Goal: Task Accomplishment & Management: Use online tool/utility

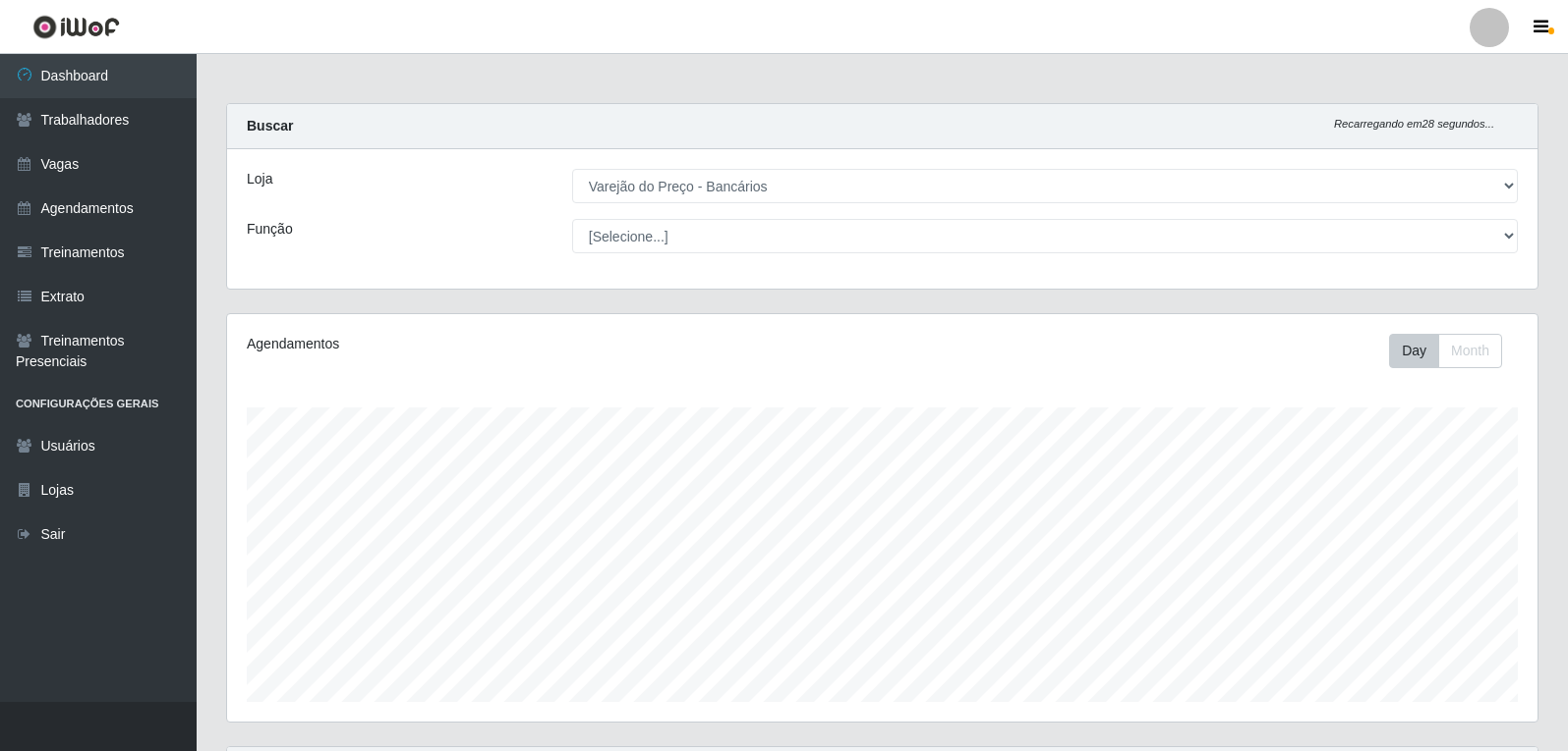
select select "157"
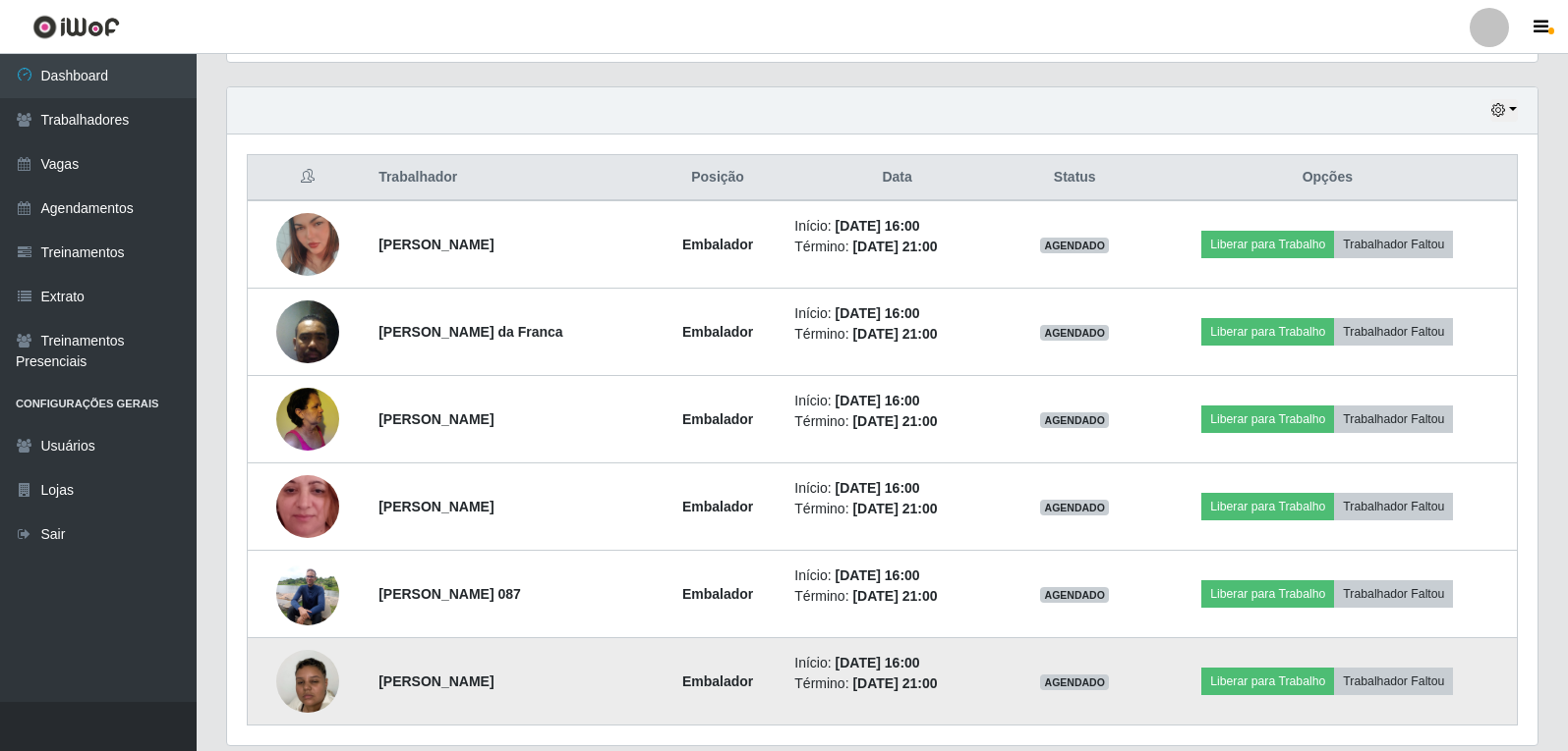
scroll to position [695, 0]
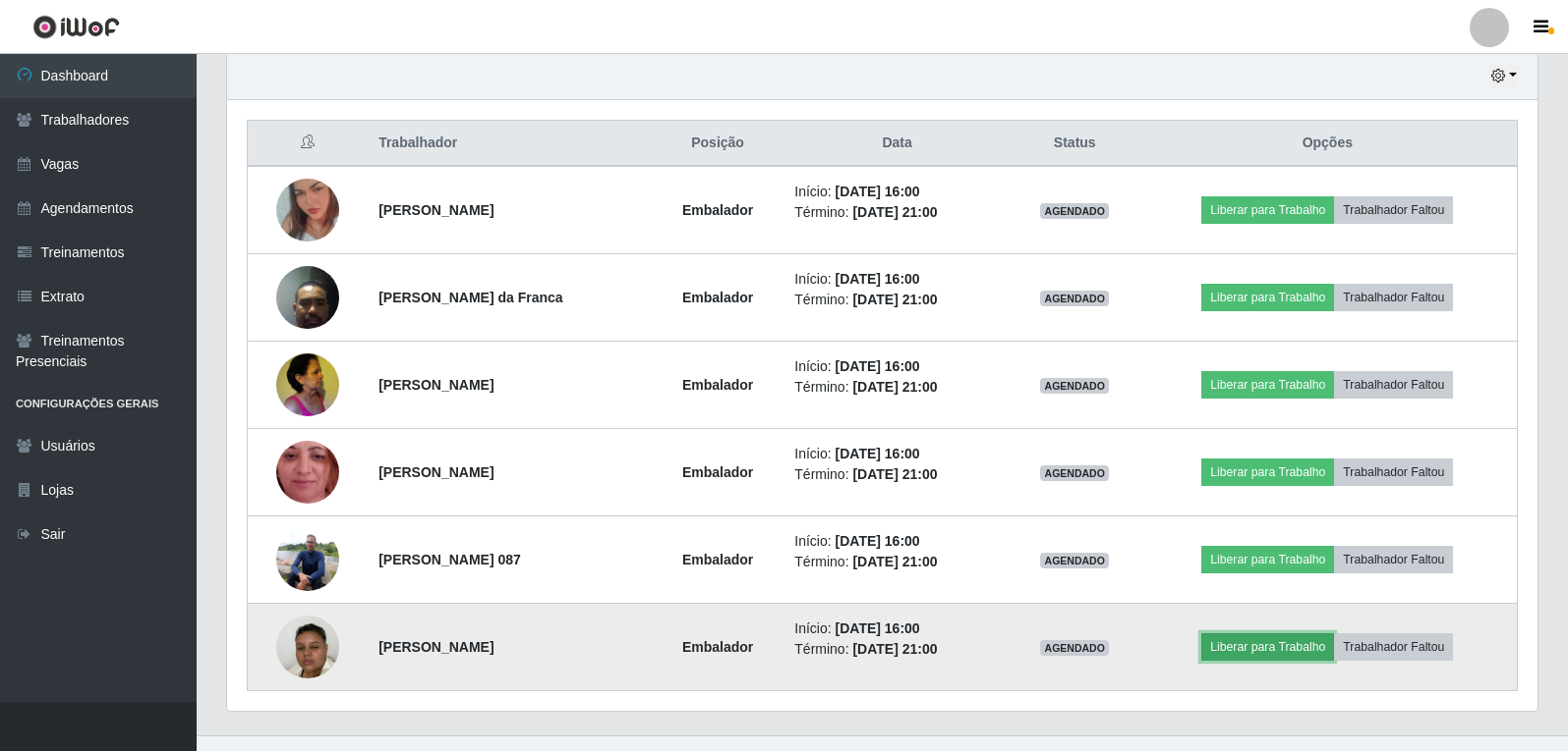
click at [1287, 656] on button "Liberar para Trabalho" at bounding box center [1267, 648] width 133 height 28
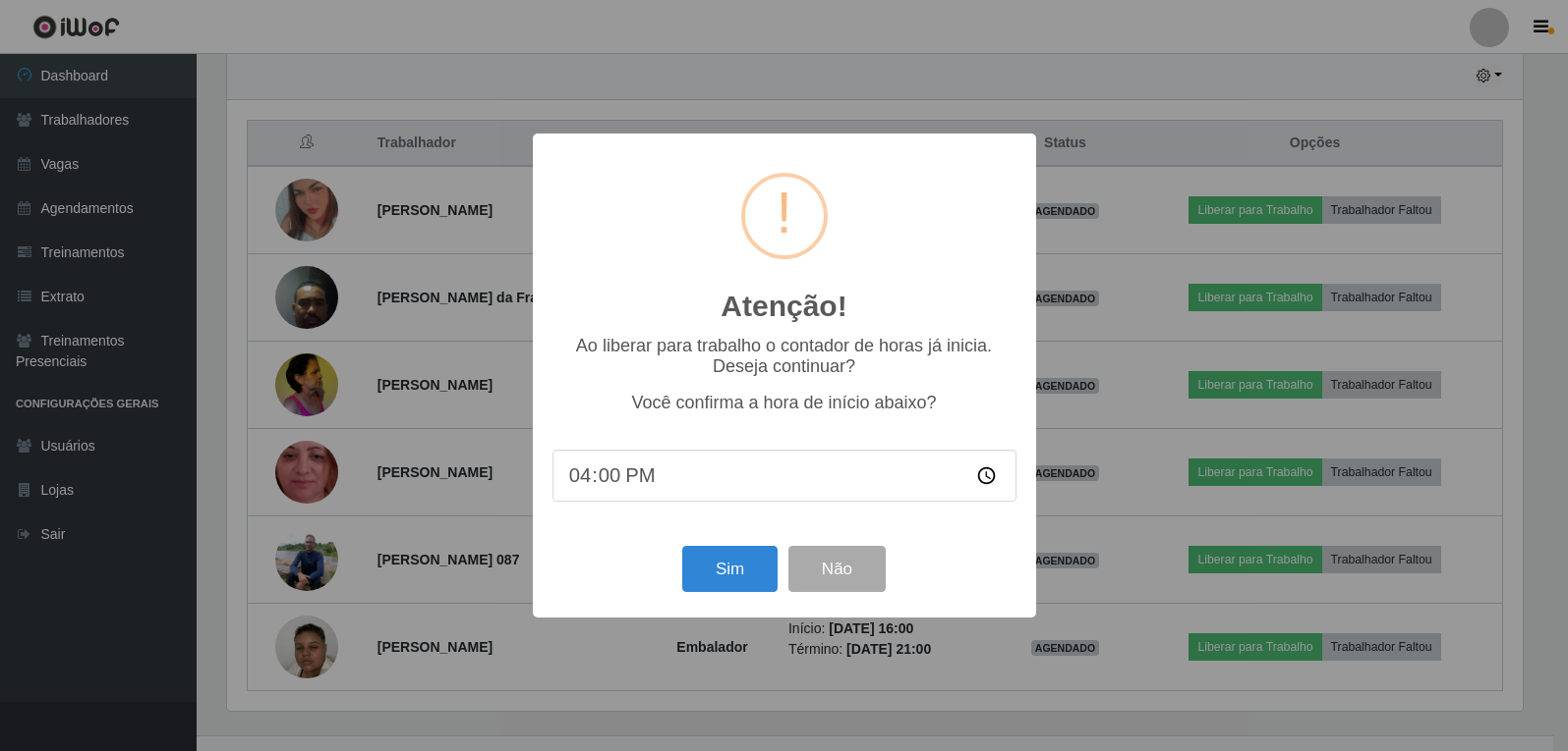
scroll to position [408, 1301]
click at [722, 576] on button "Sim" at bounding box center [732, 569] width 96 height 46
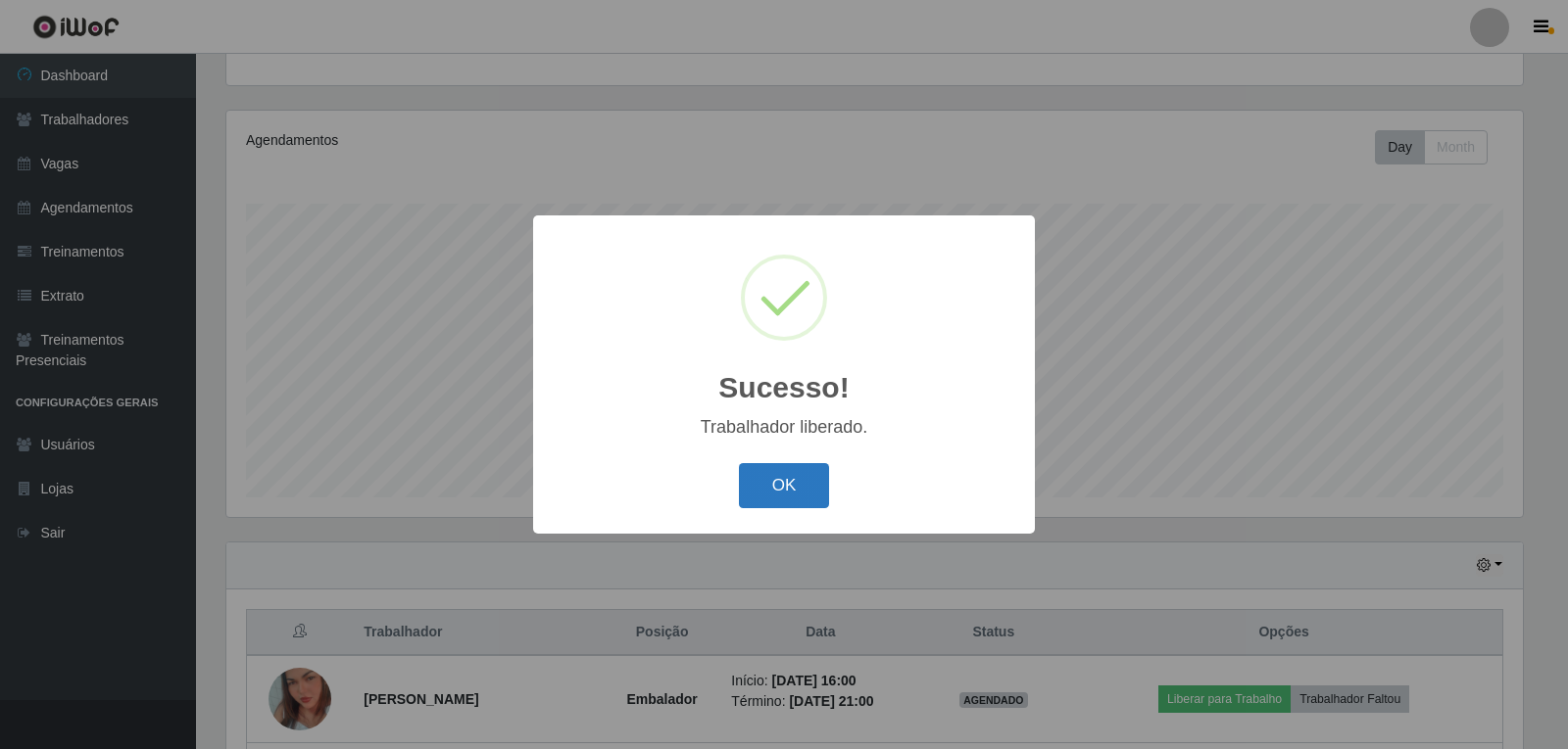
click at [770, 480] on button "OK" at bounding box center [784, 486] width 91 height 46
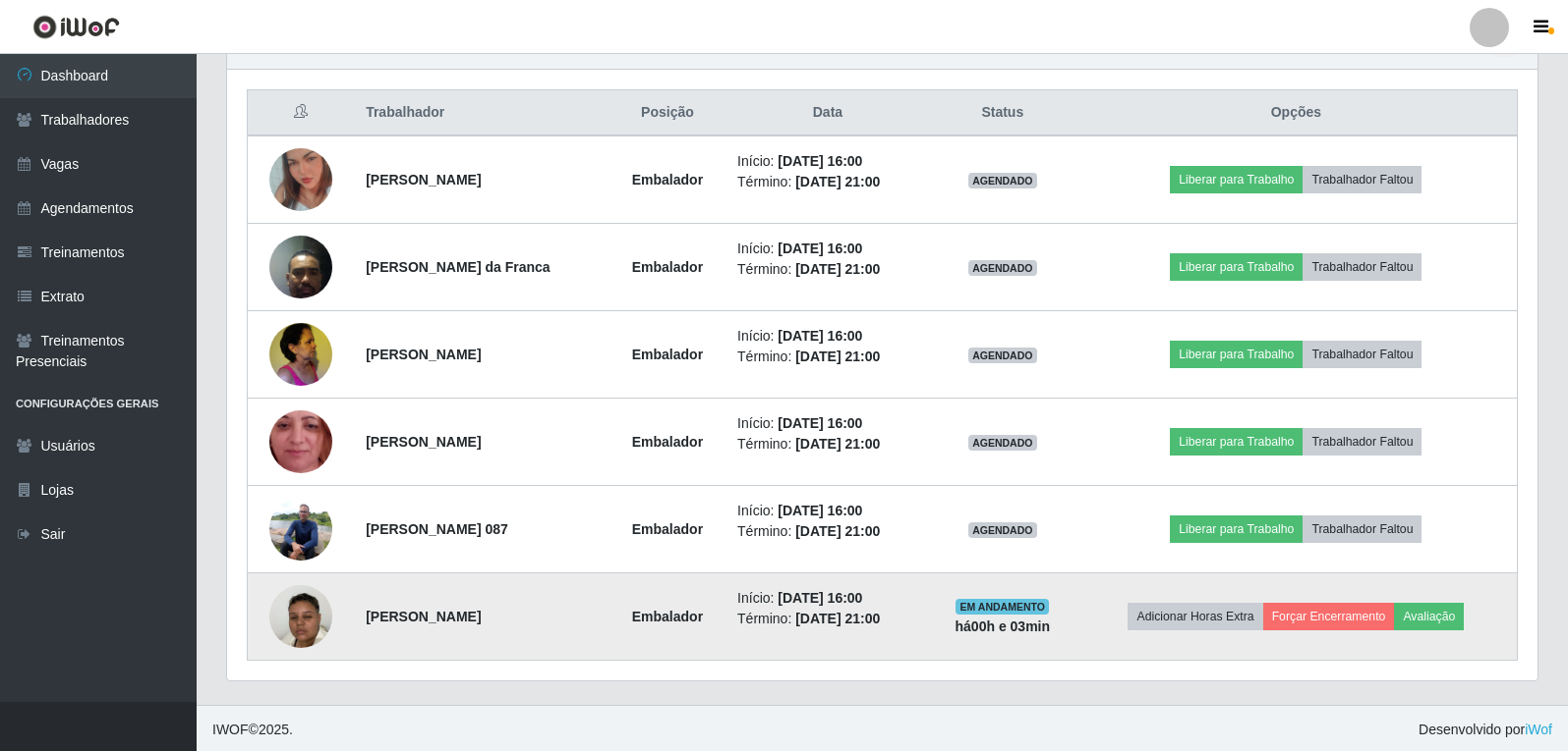
scroll to position [728, 0]
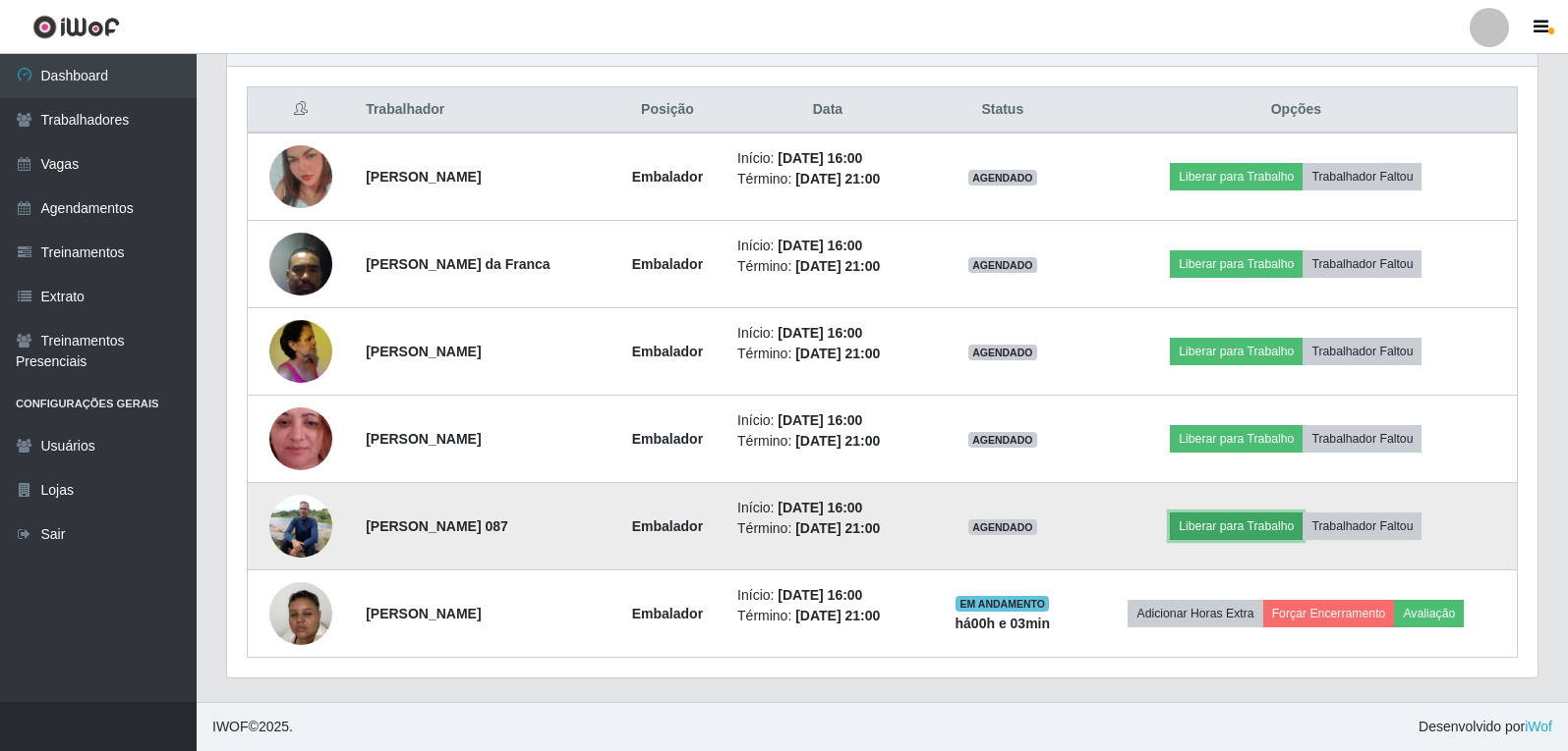
click at [1217, 531] on button "Liberar para Trabalho" at bounding box center [1236, 526] width 133 height 28
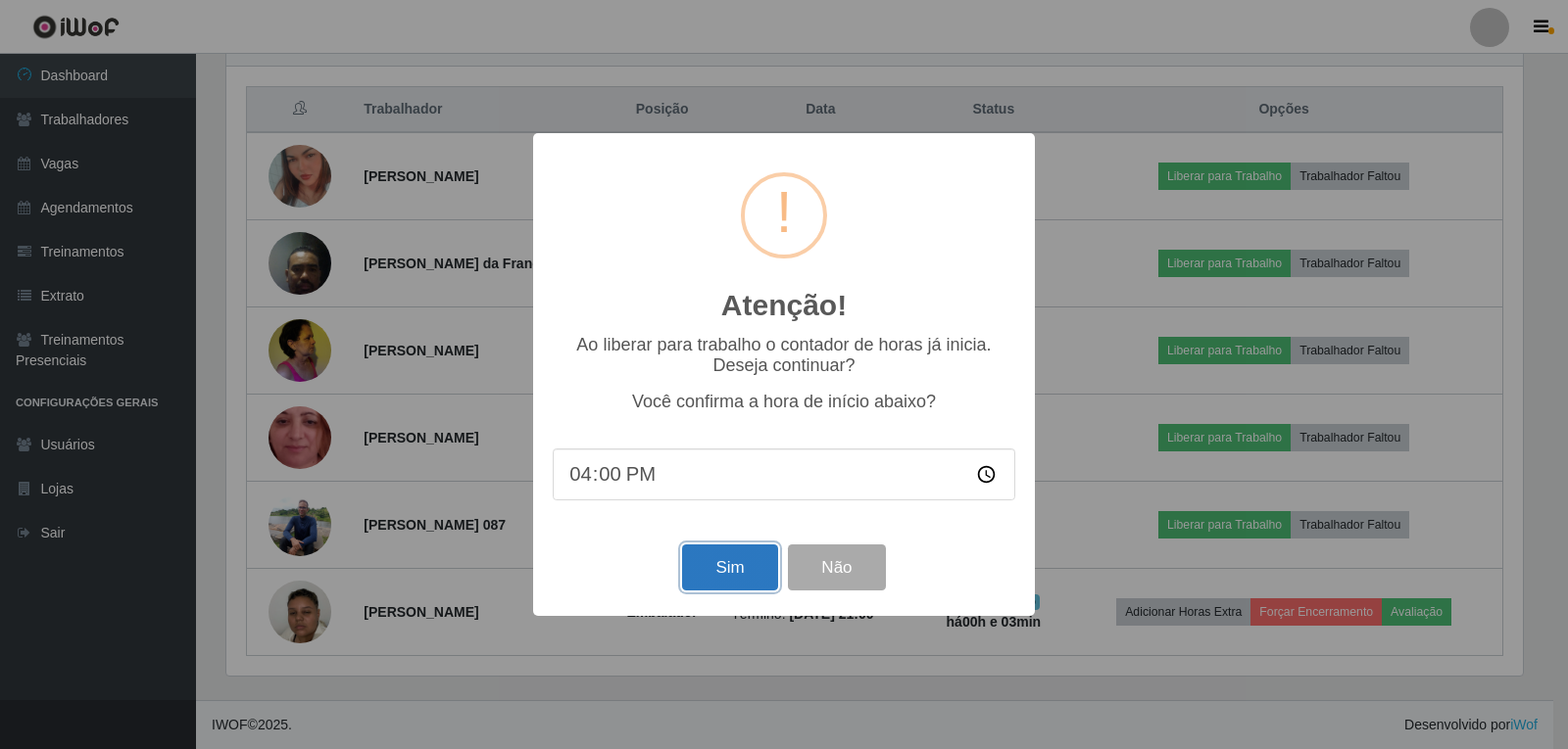
click at [706, 559] on button "Sim" at bounding box center [729, 567] width 95 height 46
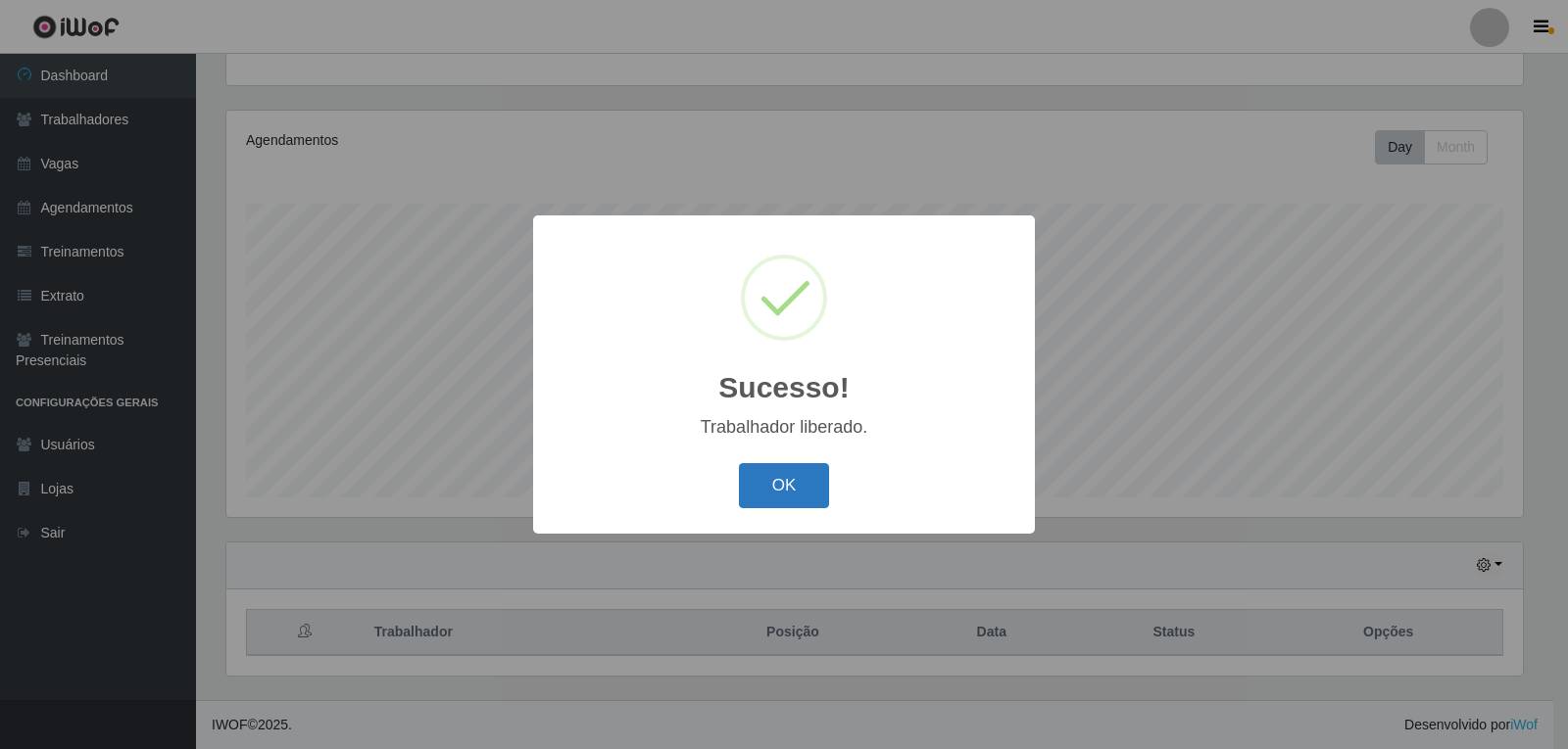
click at [794, 495] on button "OK" at bounding box center [784, 486] width 91 height 46
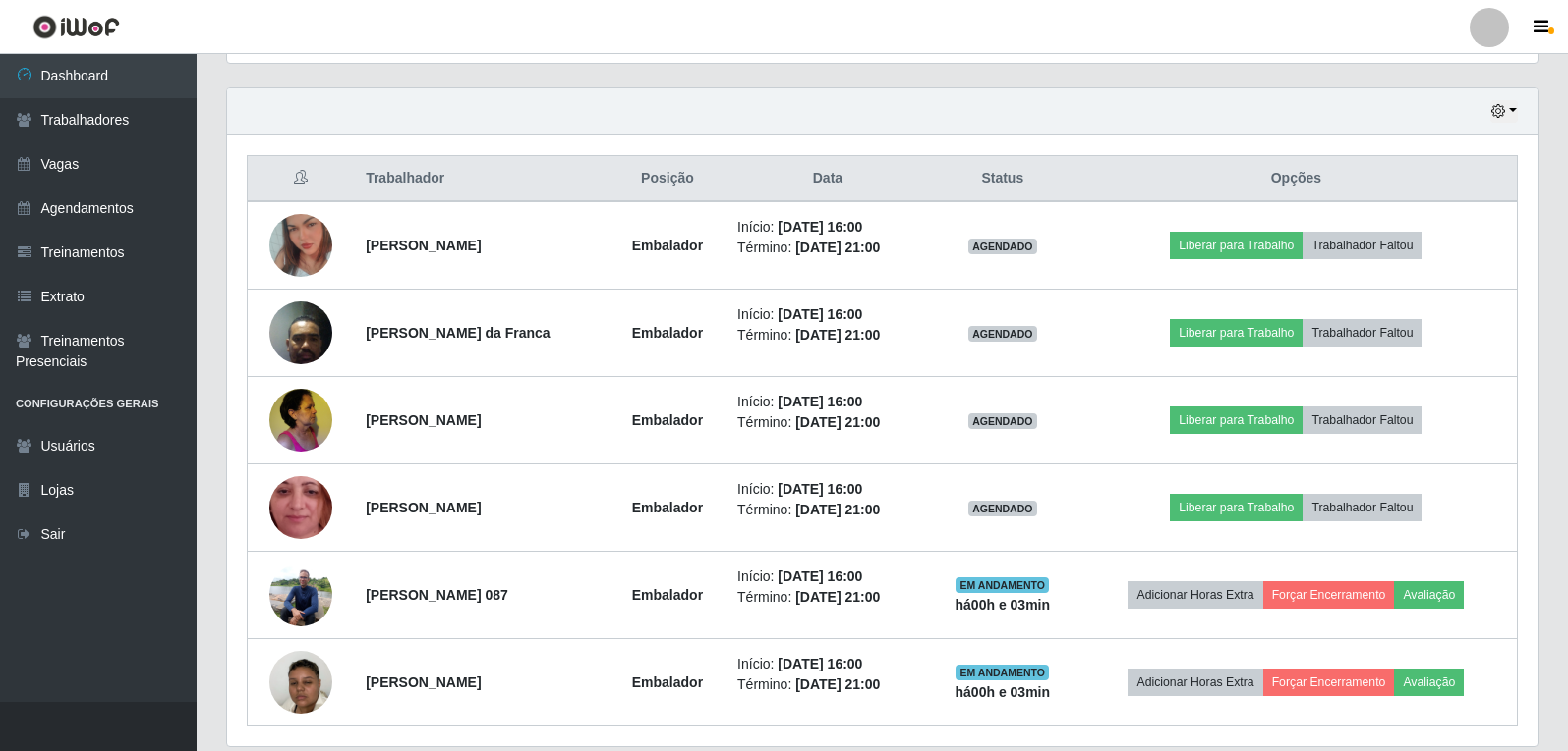
scroll to position [695, 0]
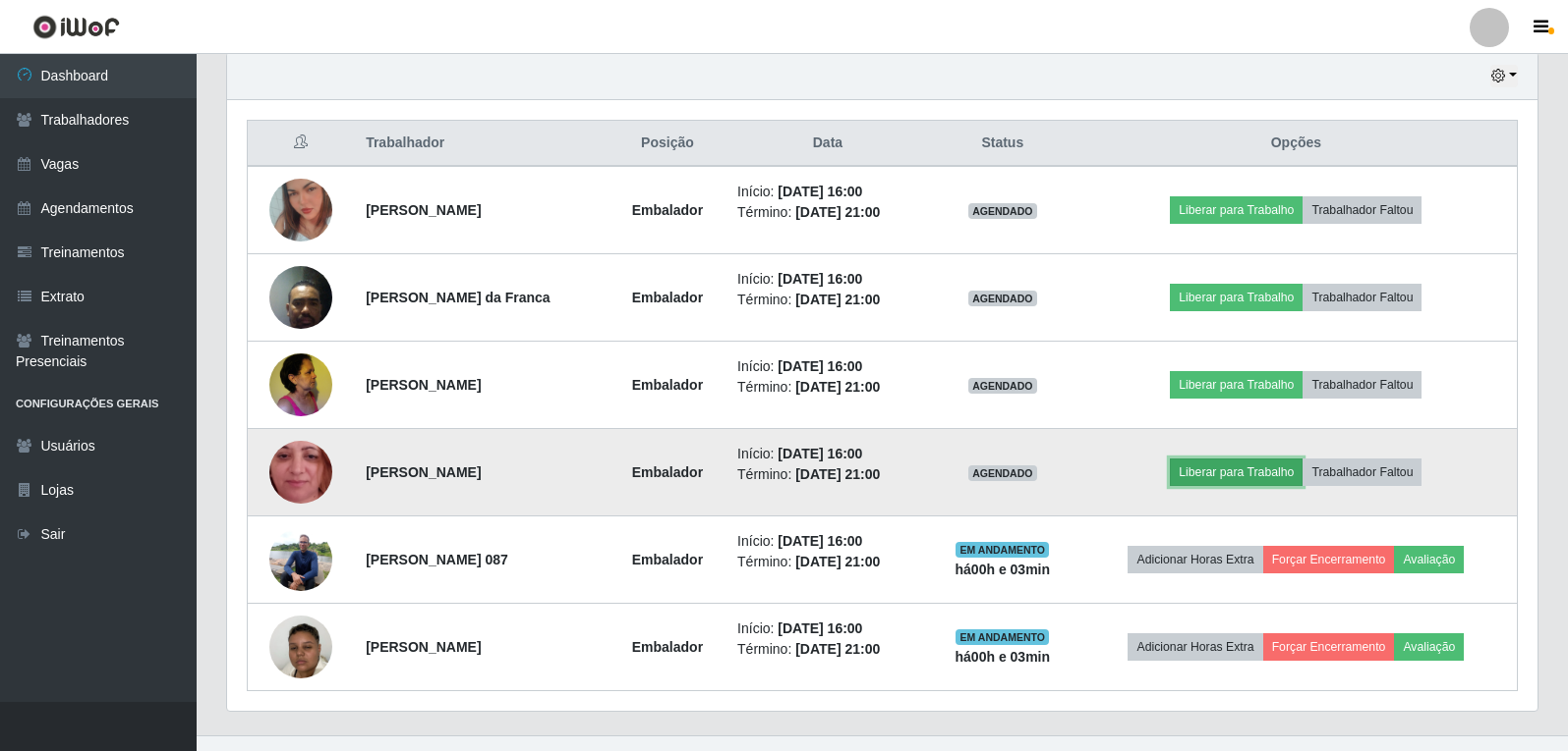
click at [1289, 481] on button "Liberar para Trabalho" at bounding box center [1236, 472] width 133 height 28
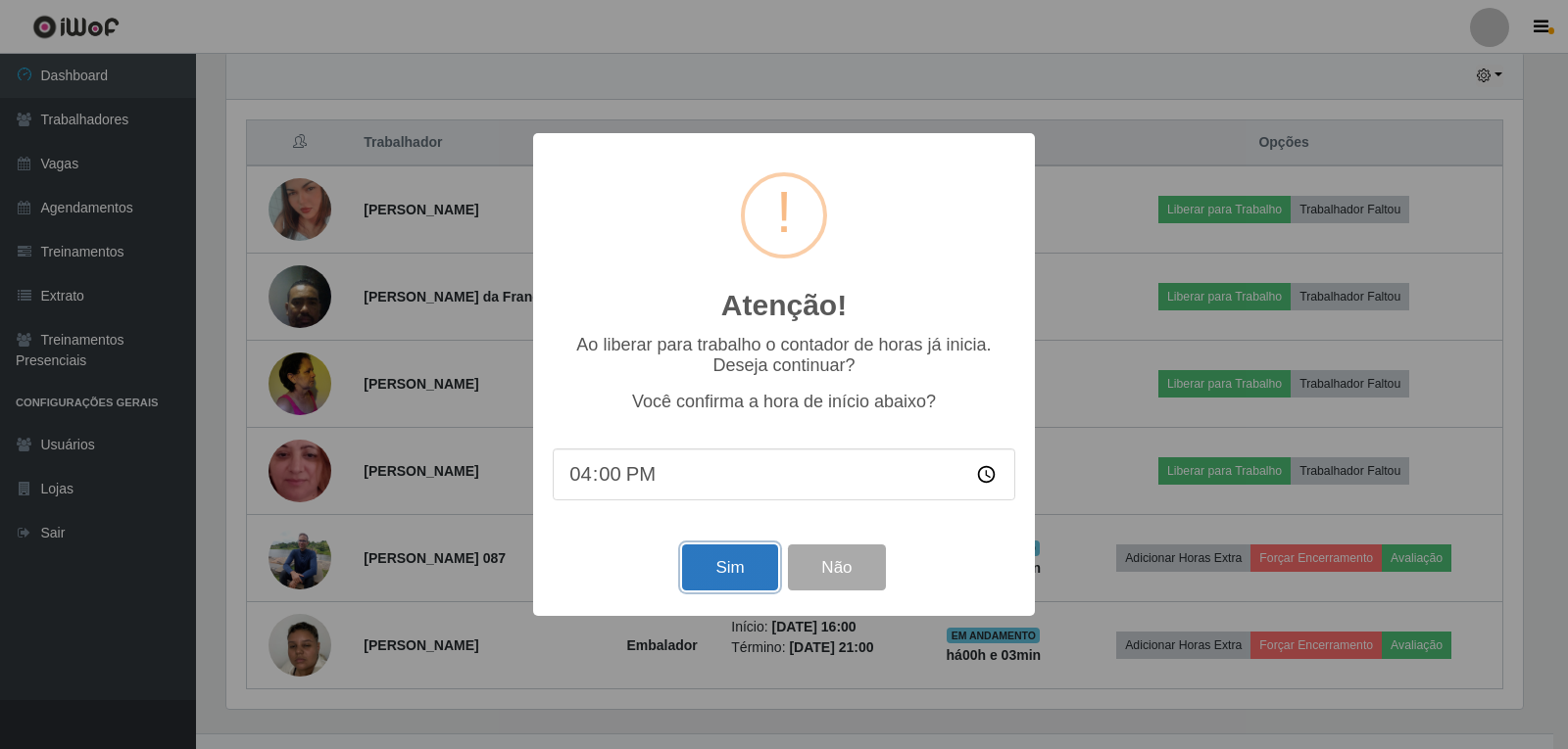
click at [761, 575] on button "Sim" at bounding box center [729, 567] width 95 height 46
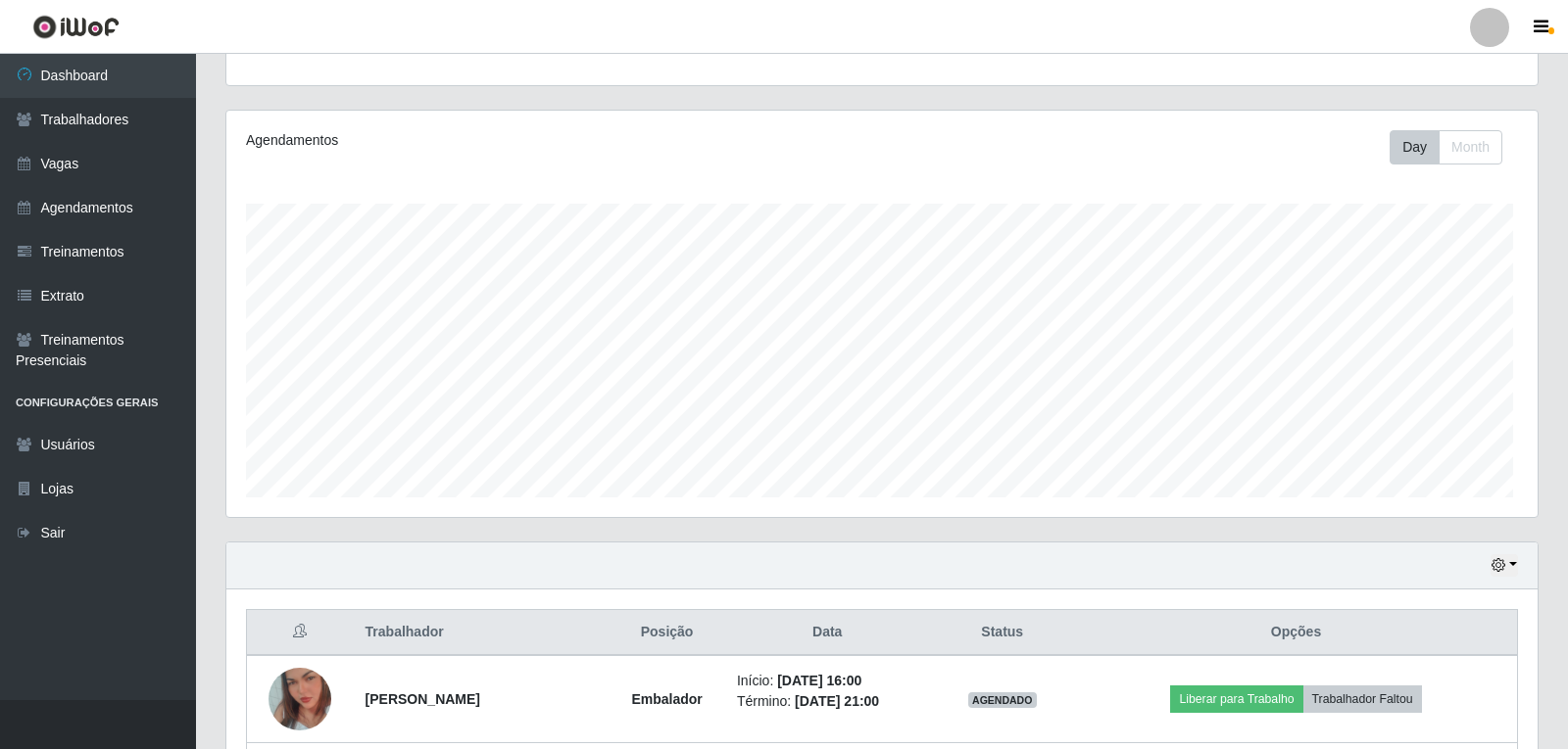
scroll to position [0, 0]
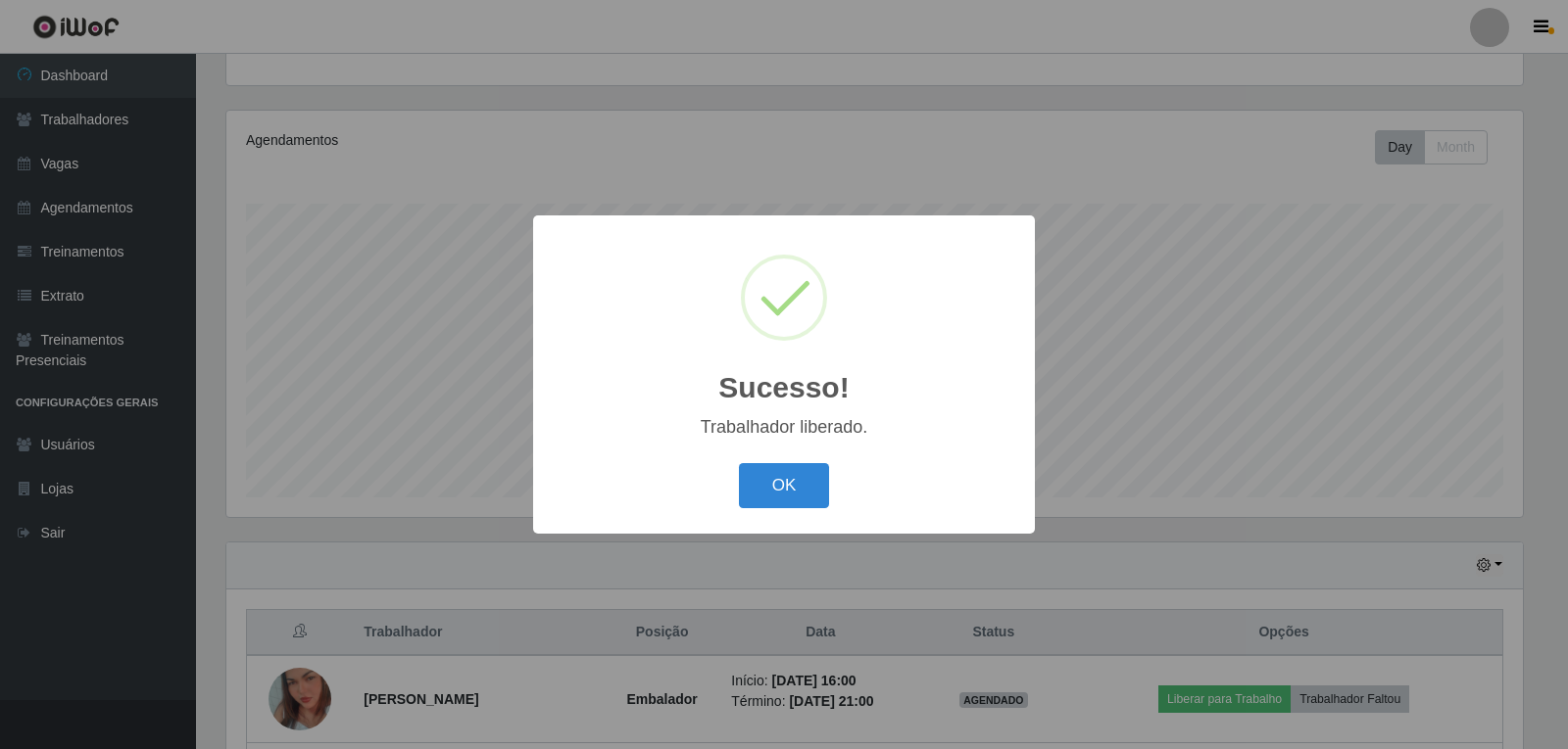
drag, startPoint x: 780, startPoint y: 482, endPoint x: 756, endPoint y: 561, distance: 82.6
click at [775, 483] on button "OK" at bounding box center [784, 486] width 91 height 46
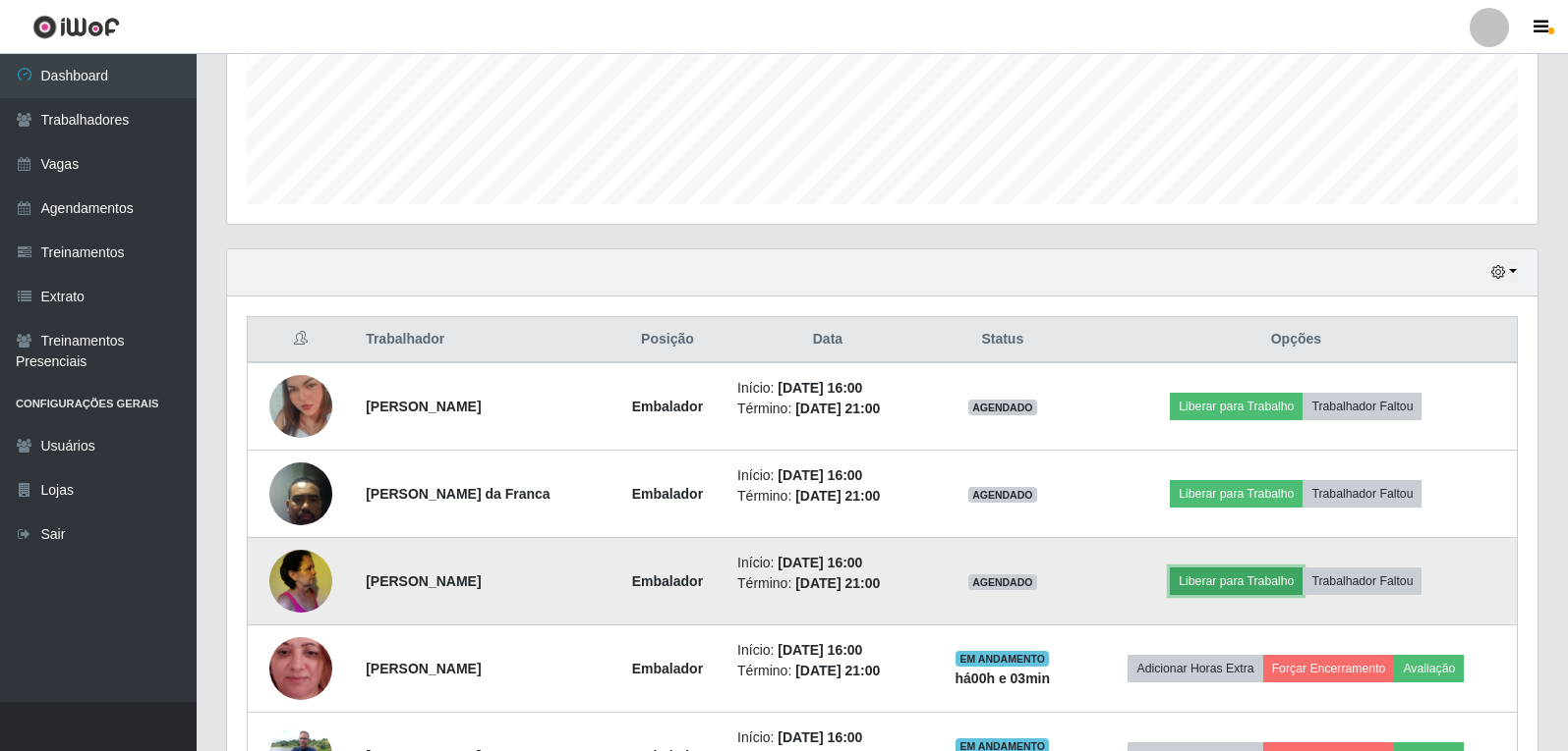
click at [1251, 580] on button "Liberar para Trabalho" at bounding box center [1236, 581] width 133 height 28
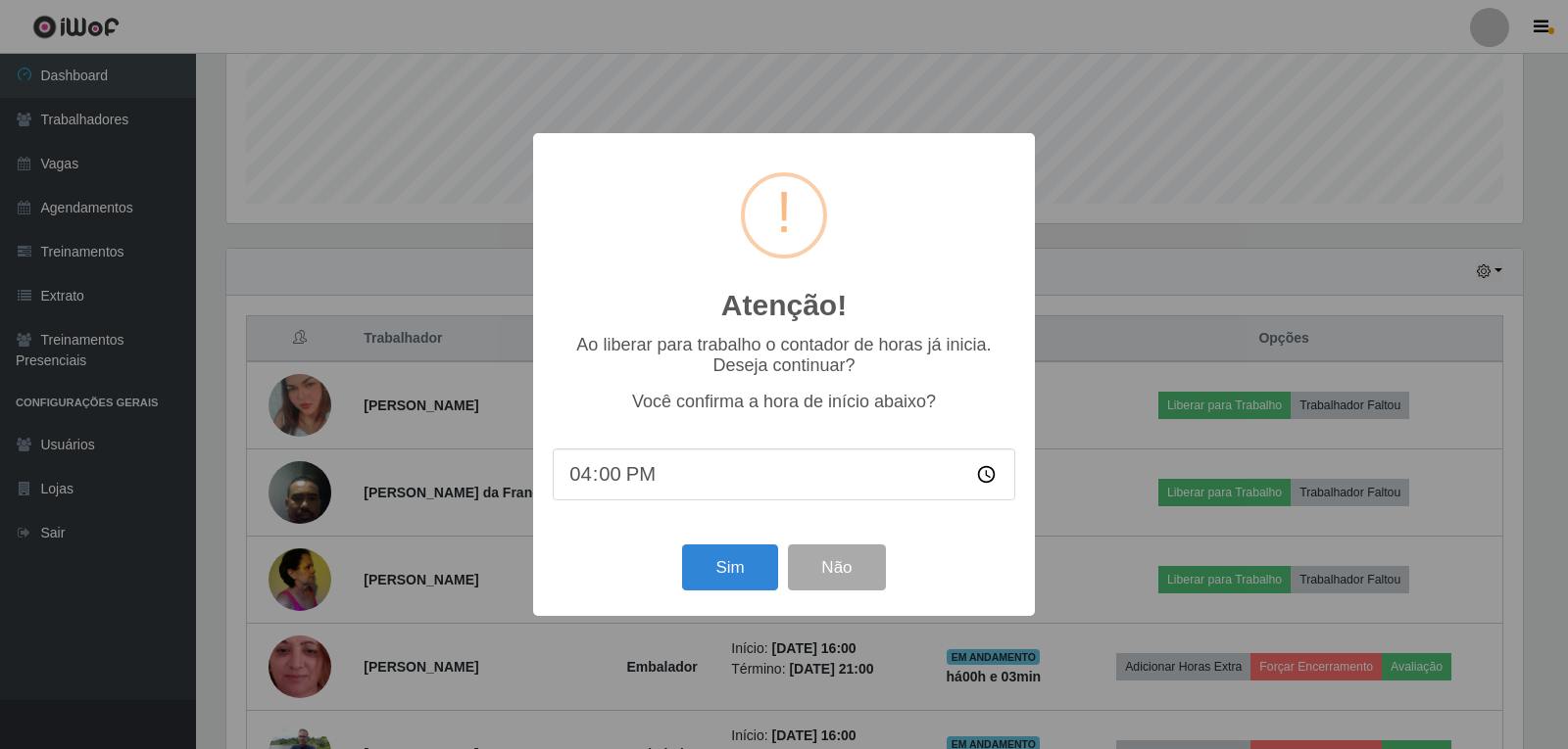
click at [732, 547] on div "Sim Não" at bounding box center [784, 567] width 462 height 56
click at [736, 579] on button "Sim" at bounding box center [729, 567] width 95 height 46
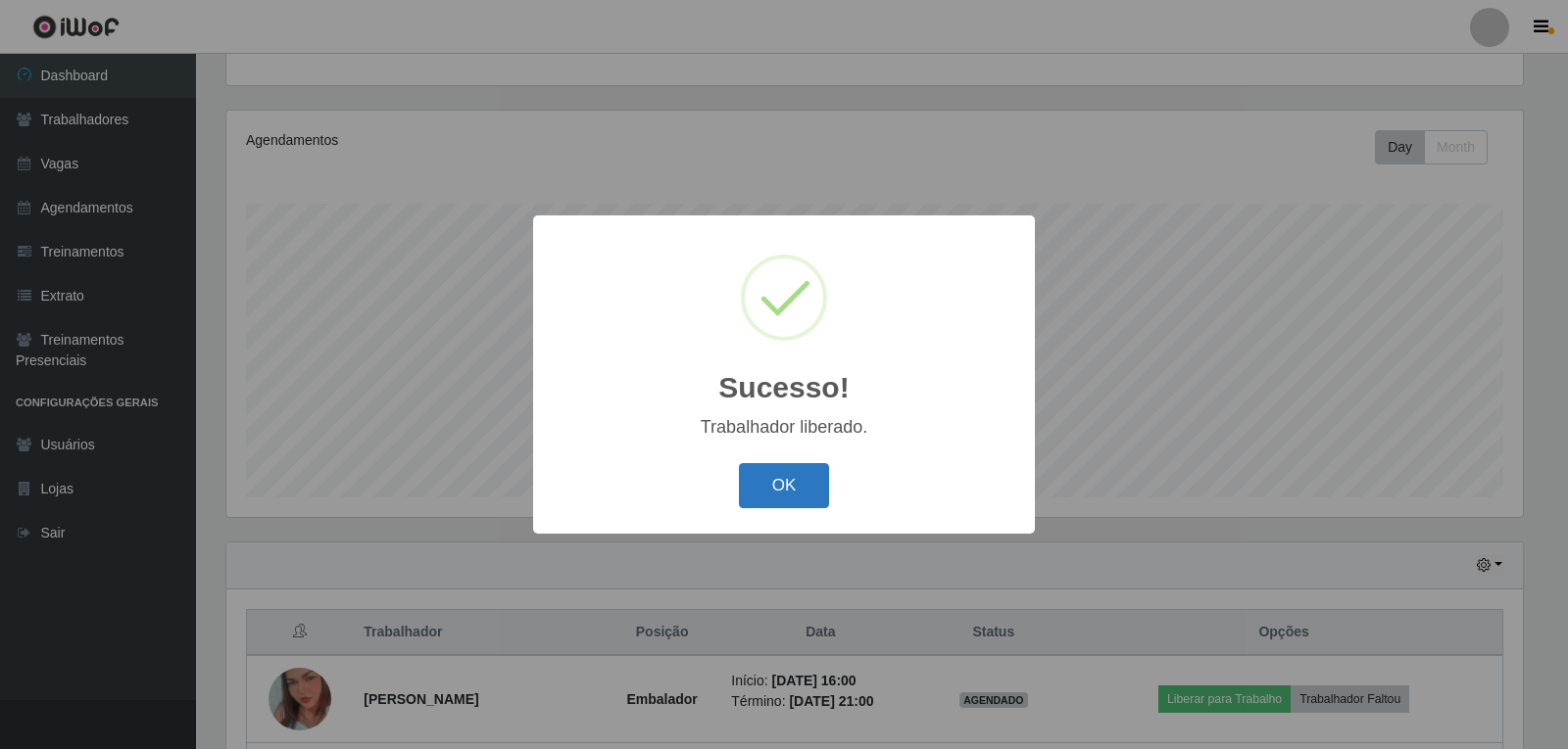
click at [806, 488] on button "OK" at bounding box center [784, 486] width 91 height 46
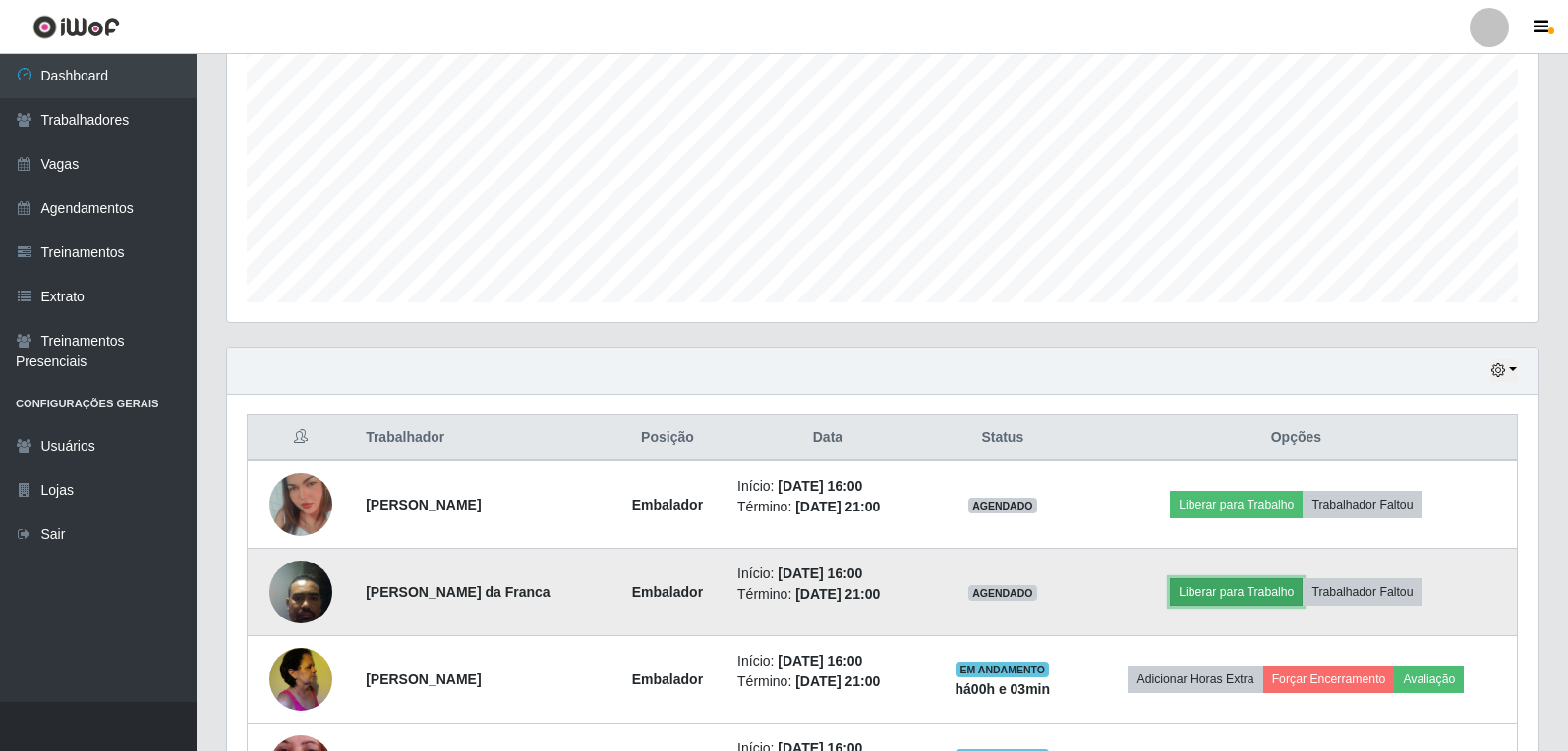
click at [1241, 582] on button "Liberar para Trabalho" at bounding box center [1236, 592] width 133 height 28
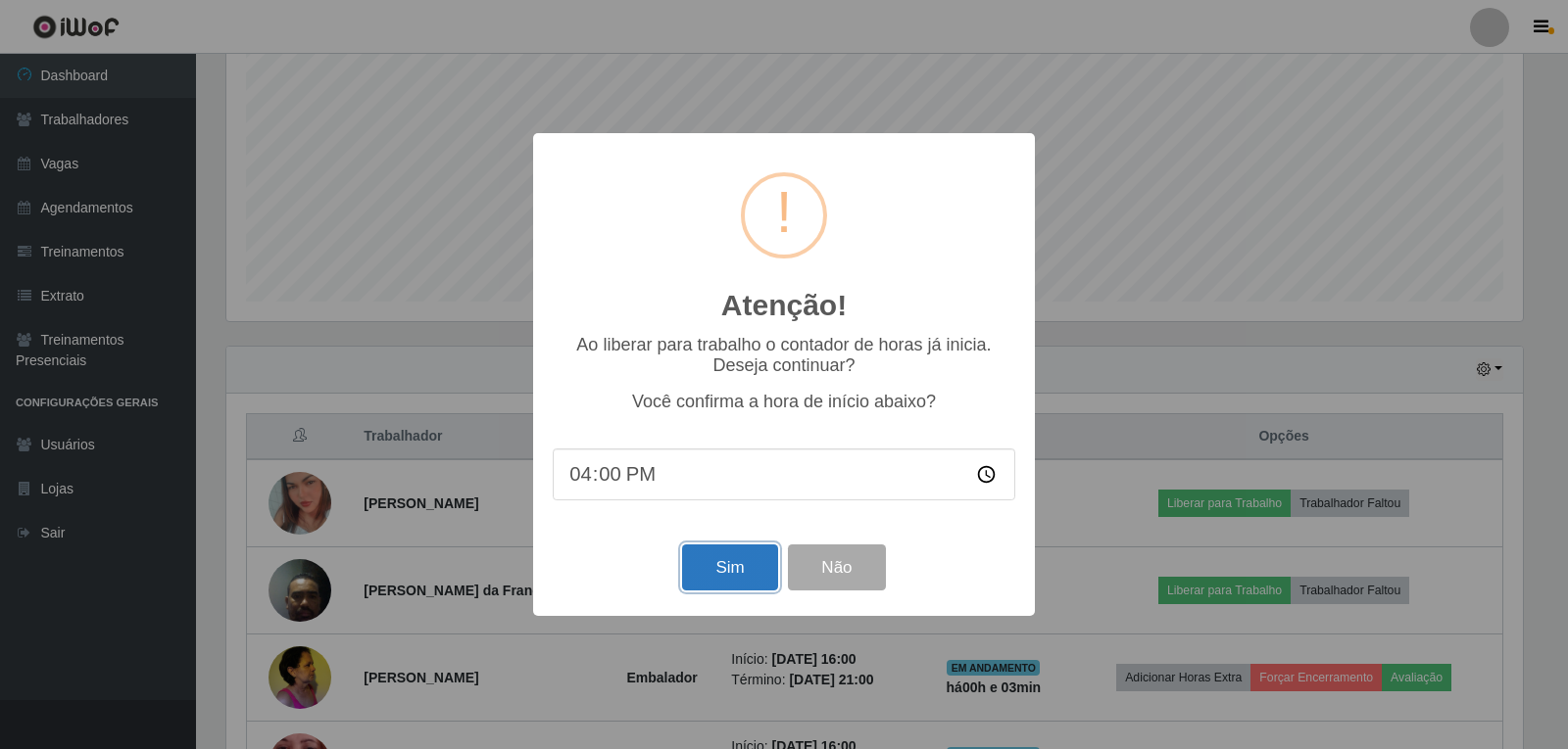
click at [721, 564] on button "Sim" at bounding box center [729, 567] width 95 height 46
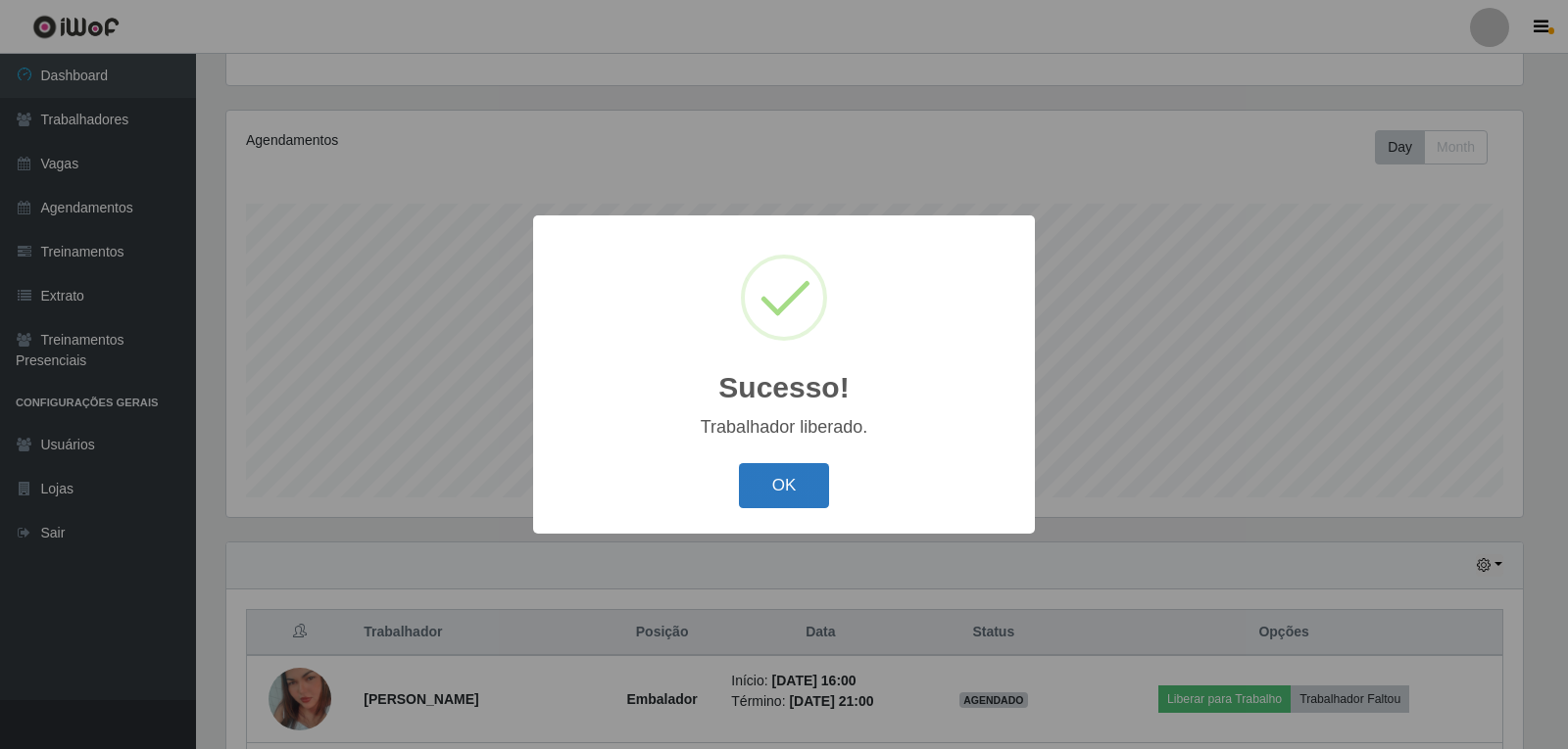
click at [759, 476] on button "OK" at bounding box center [784, 486] width 91 height 46
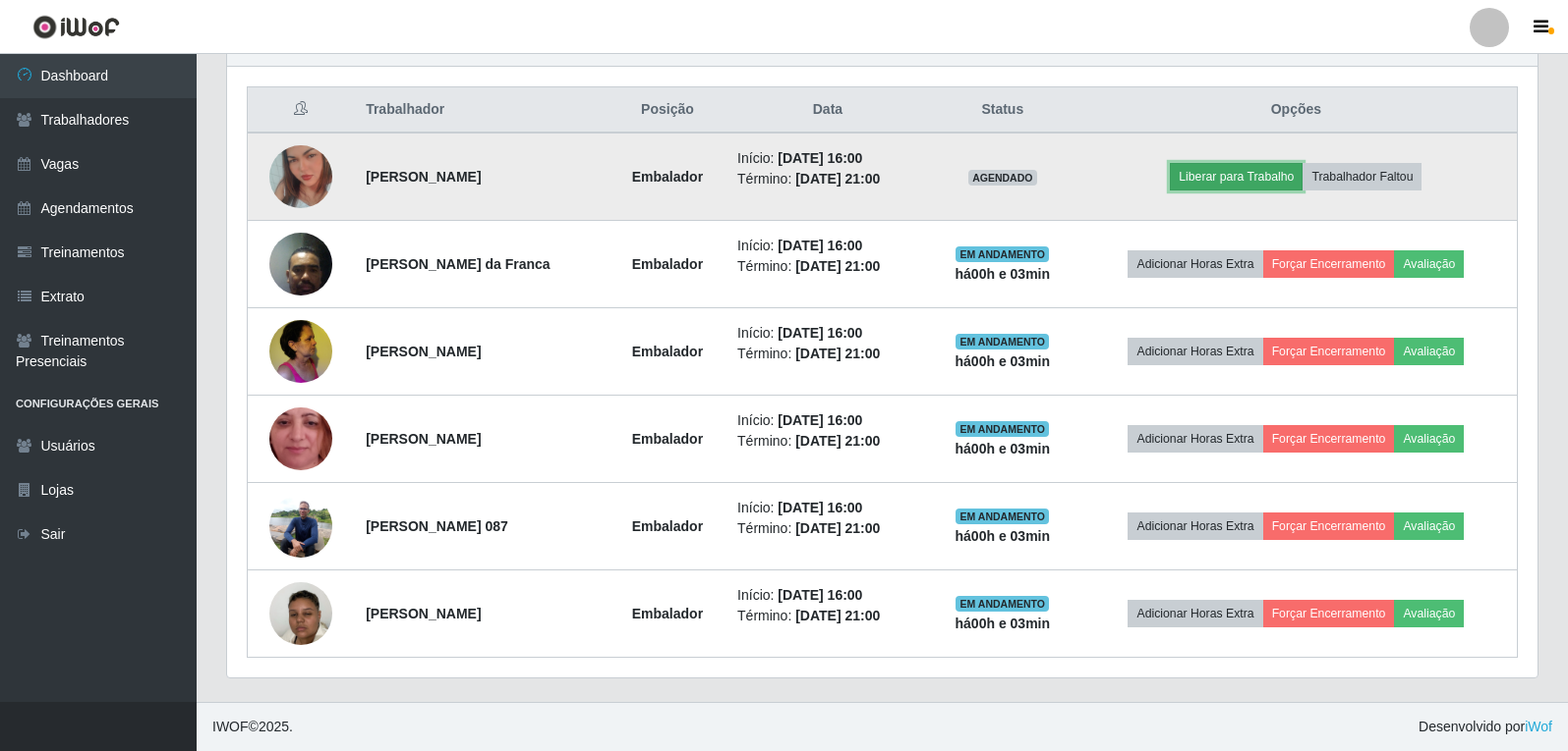
click at [1229, 185] on button "Liberar para Trabalho" at bounding box center [1236, 176] width 133 height 28
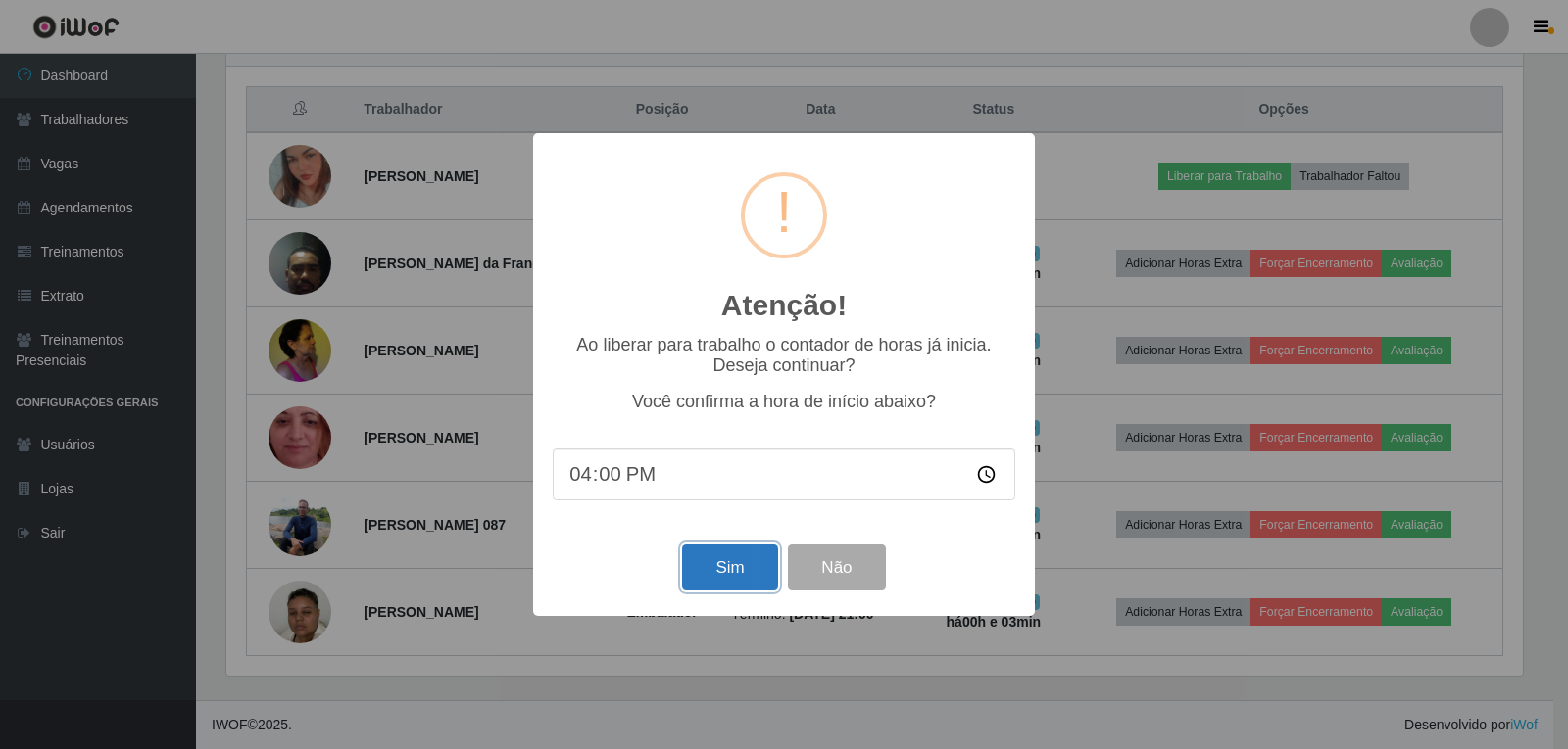
click at [751, 573] on button "Sim" at bounding box center [729, 567] width 95 height 46
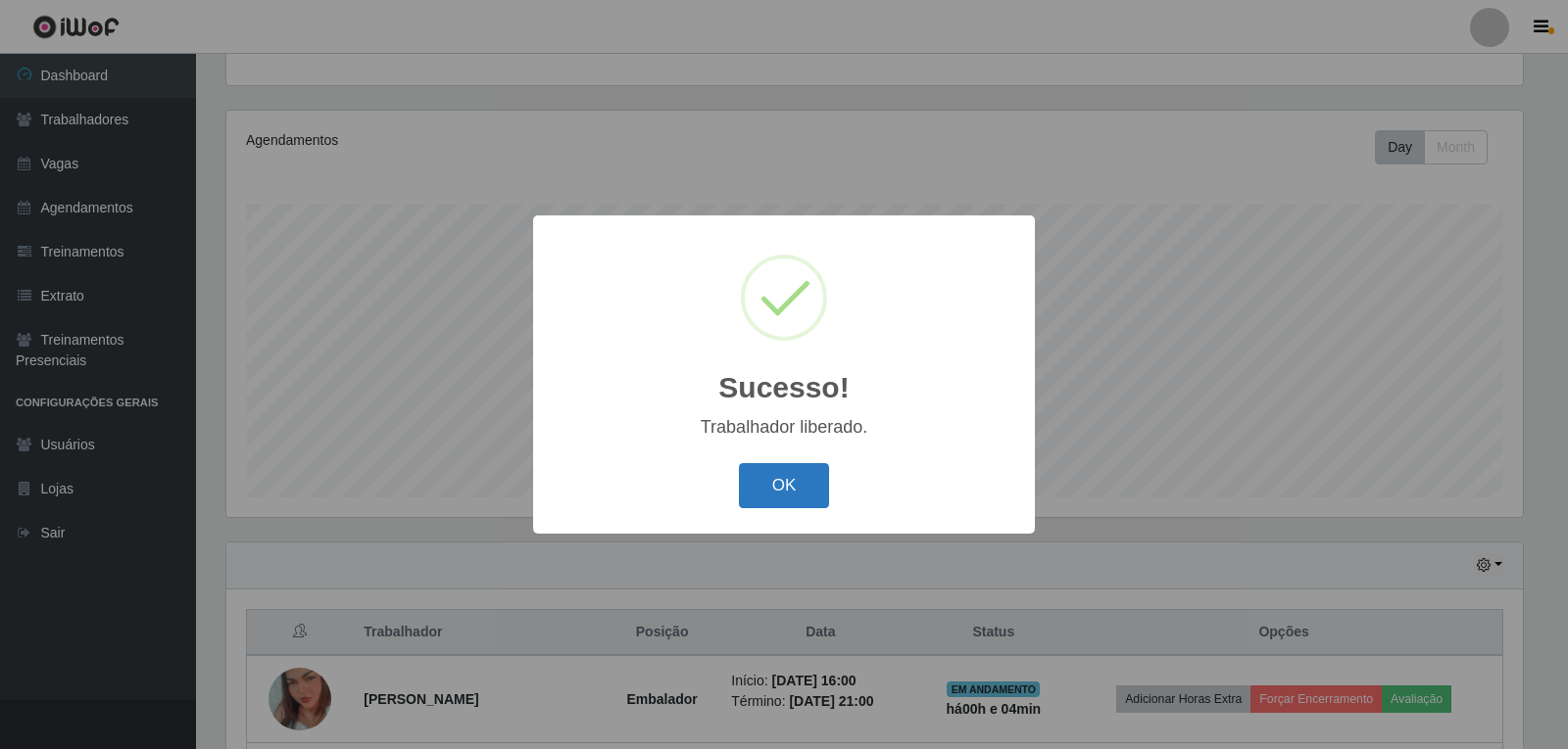
click at [784, 498] on button "OK" at bounding box center [784, 486] width 91 height 46
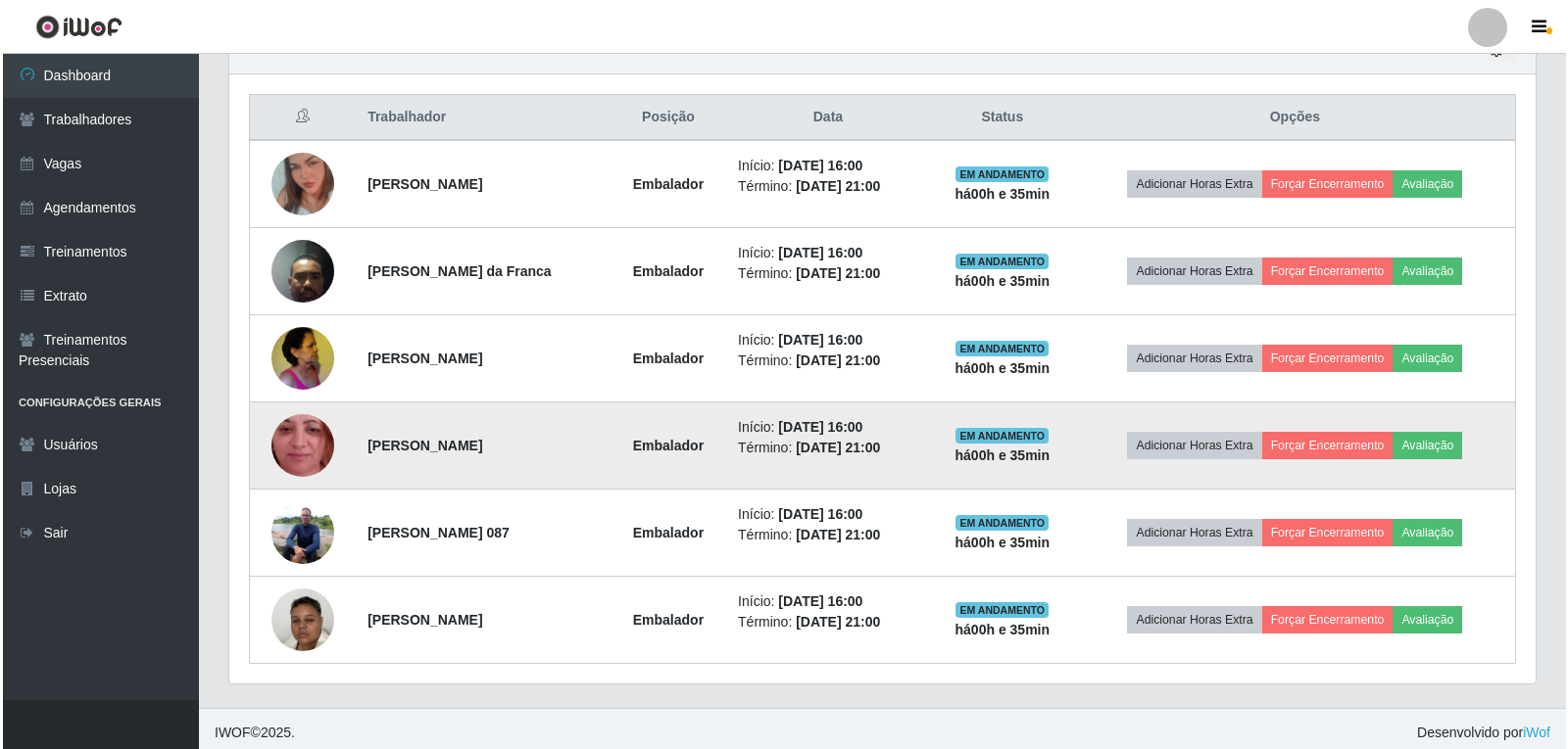
scroll to position [726, 0]
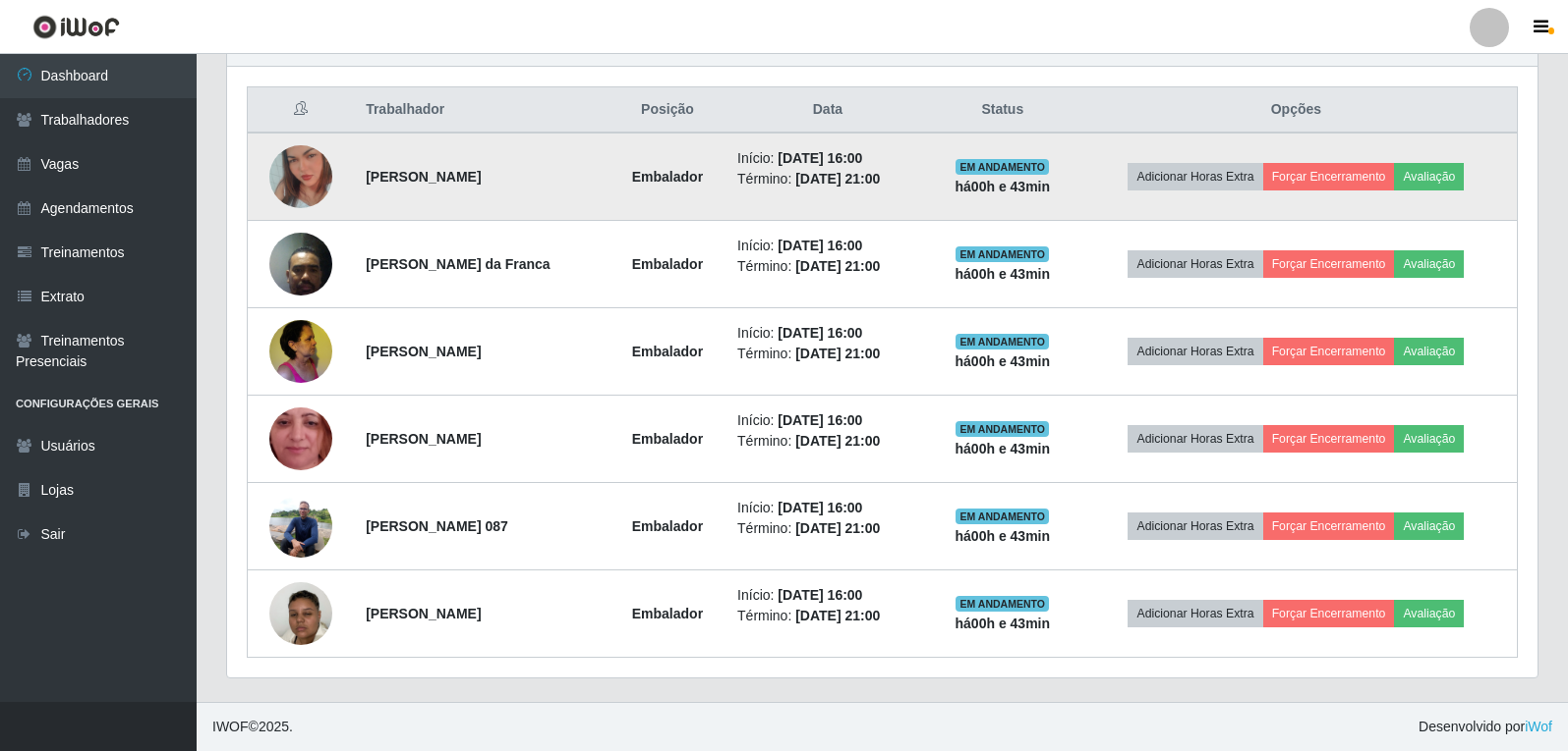
click at [307, 197] on img at bounding box center [301, 177] width 63 height 112
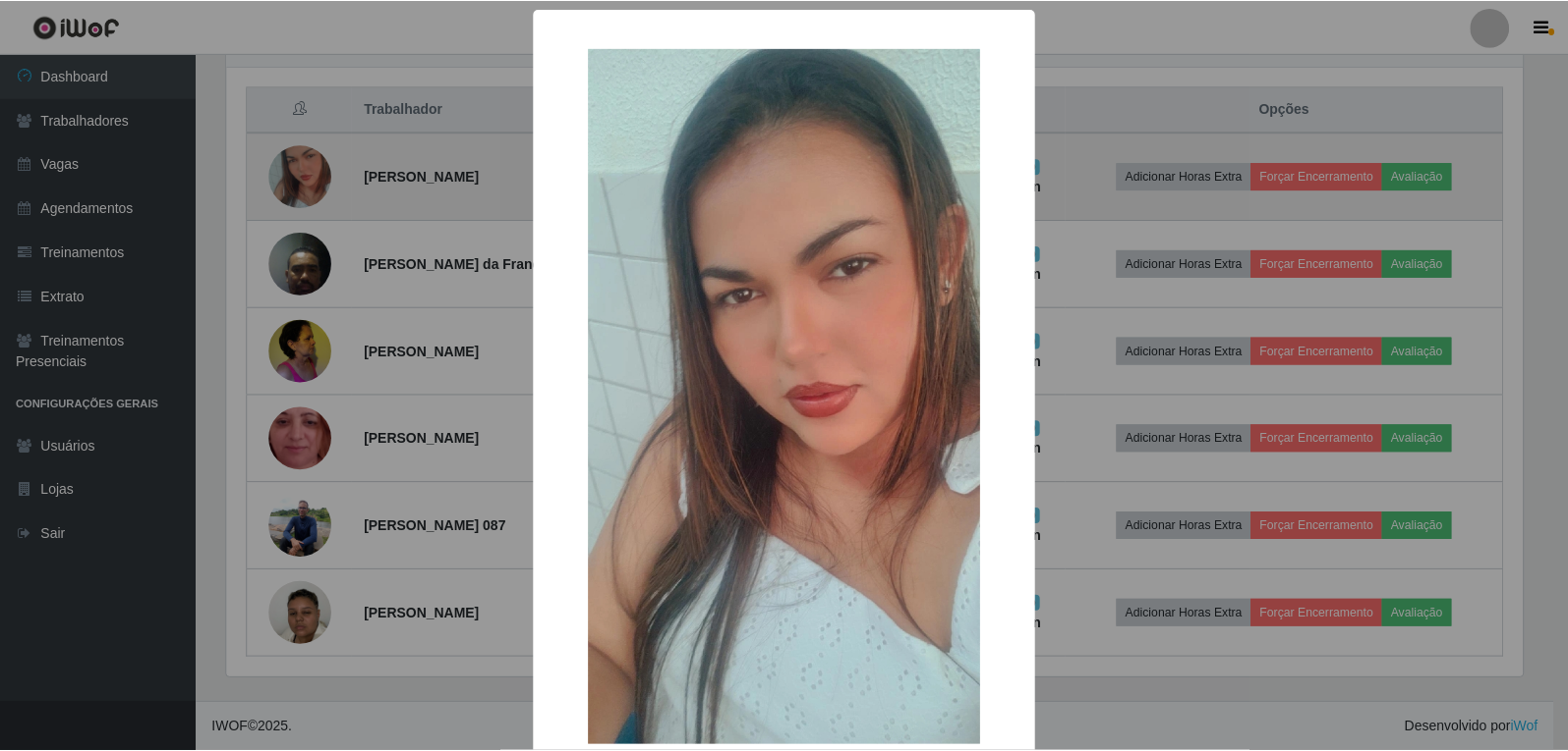
scroll to position [408, 1301]
click at [307, 197] on div "× OK Cancel" at bounding box center [786, 376] width 1573 height 751
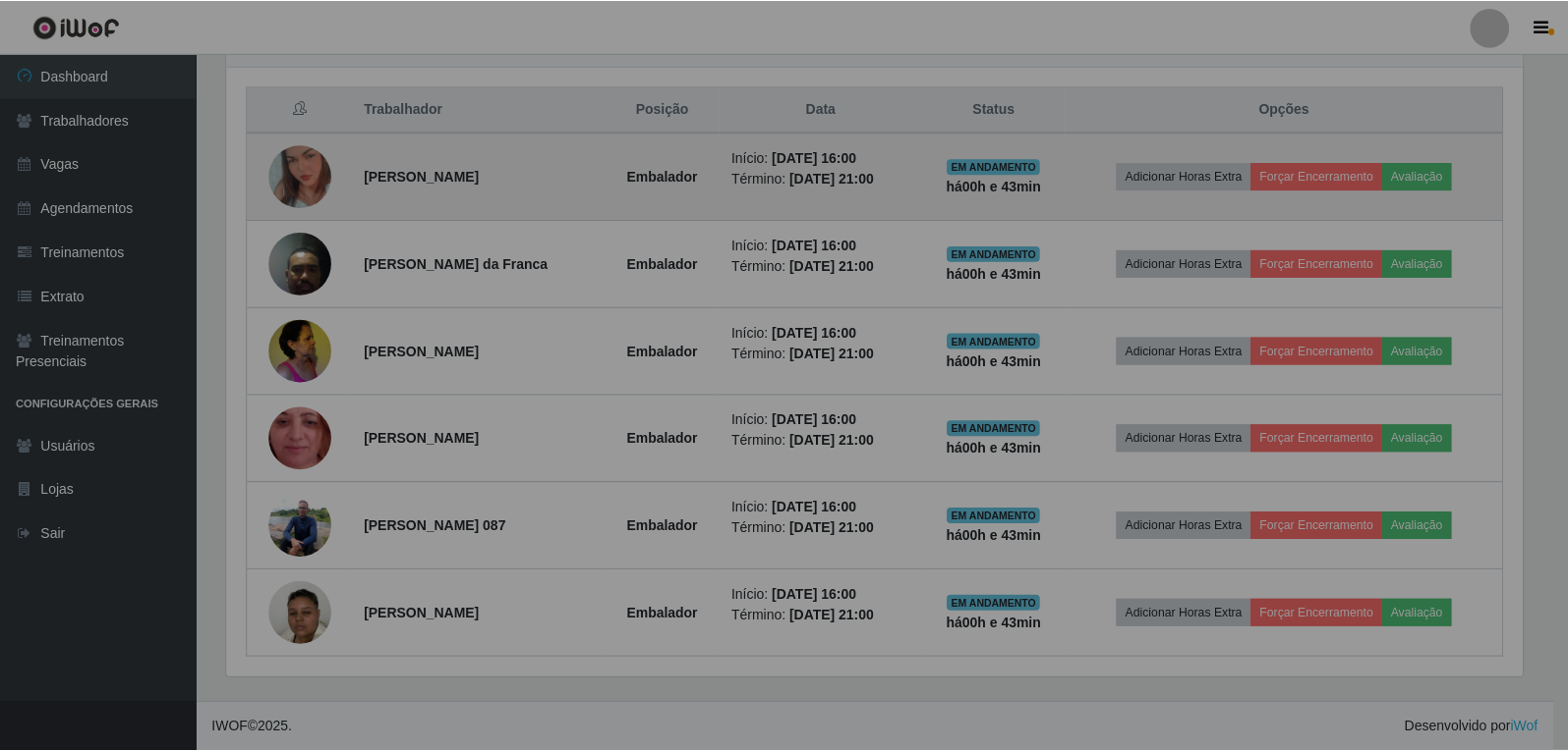
scroll to position [408, 1311]
